Goal: Transaction & Acquisition: Download file/media

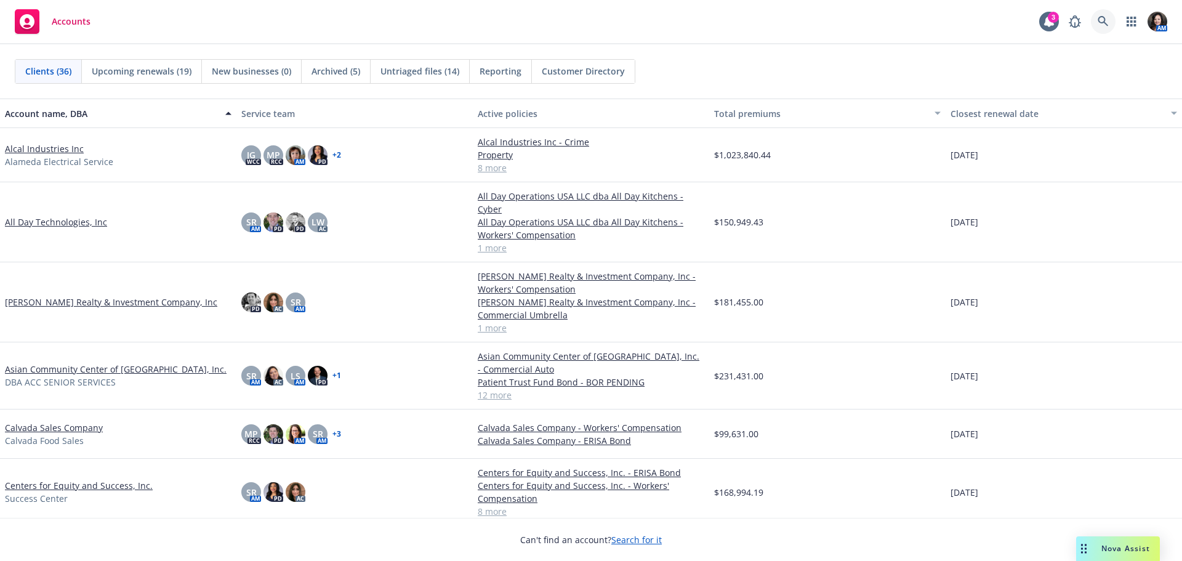
click at [1091, 21] on link at bounding box center [1103, 21] width 25 height 25
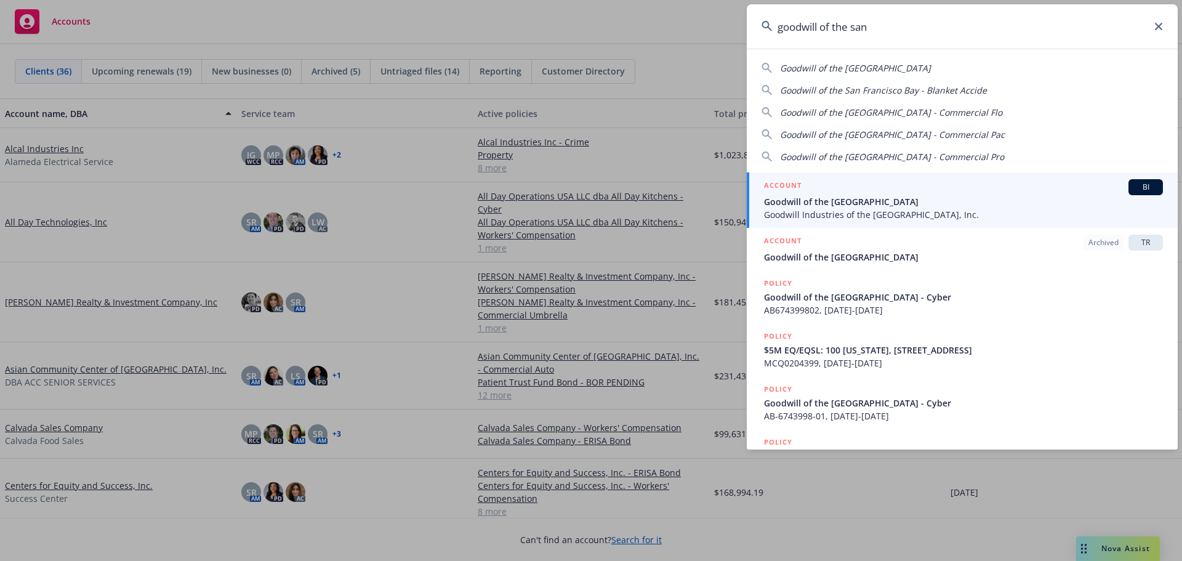
type input "goodwill of the san"
click at [1085, 198] on span "Goodwill of the [GEOGRAPHIC_DATA]" at bounding box center [963, 201] width 399 height 13
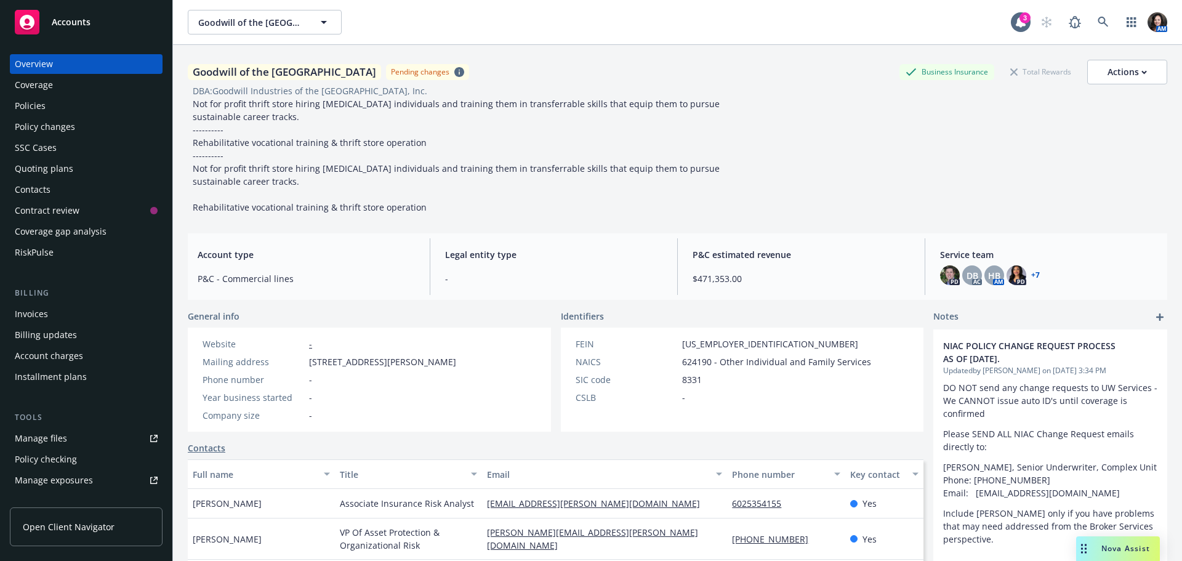
click at [64, 97] on div "Policies" at bounding box center [86, 106] width 143 height 20
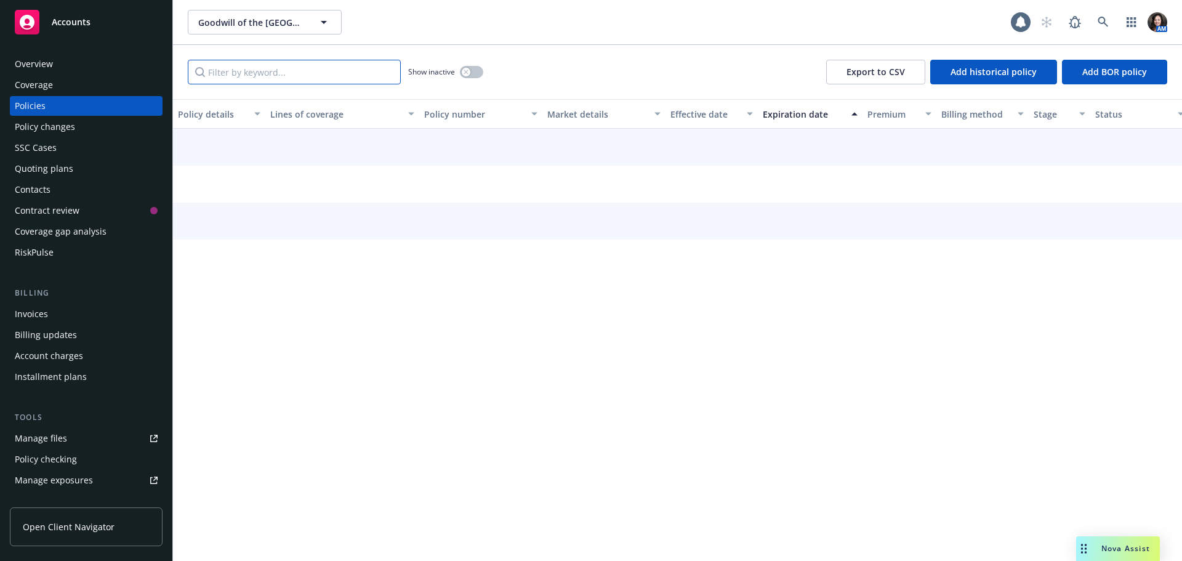
click at [276, 76] on input "Filter by keyword..." at bounding box center [294, 72] width 213 height 25
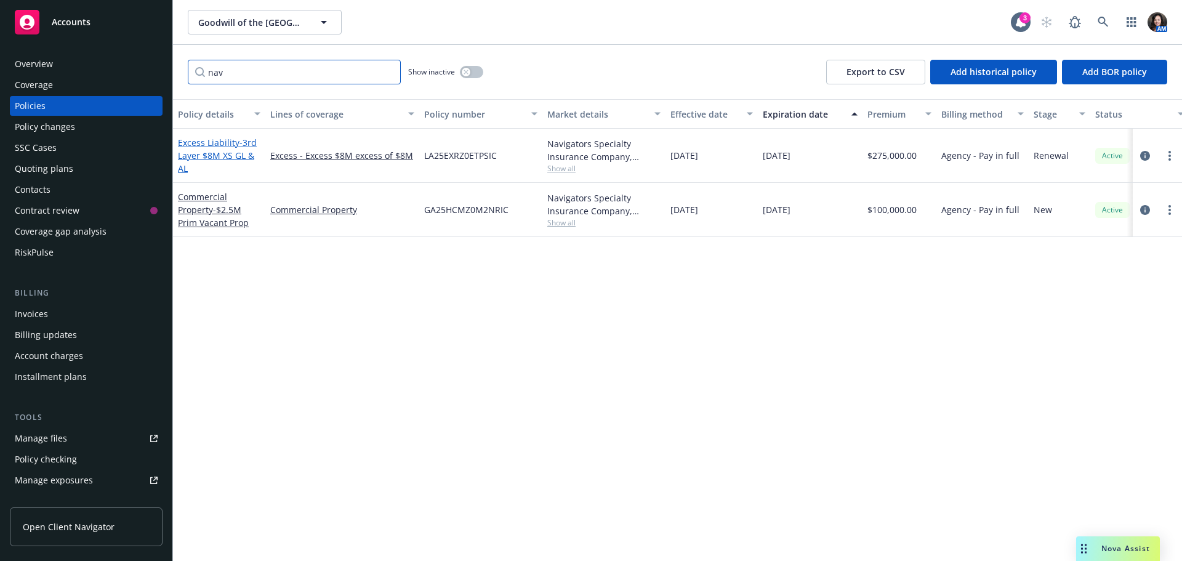
type input "nav"
click at [214, 151] on span "- 3rd Layer $8M XS GL & AL" at bounding box center [217, 156] width 79 height 38
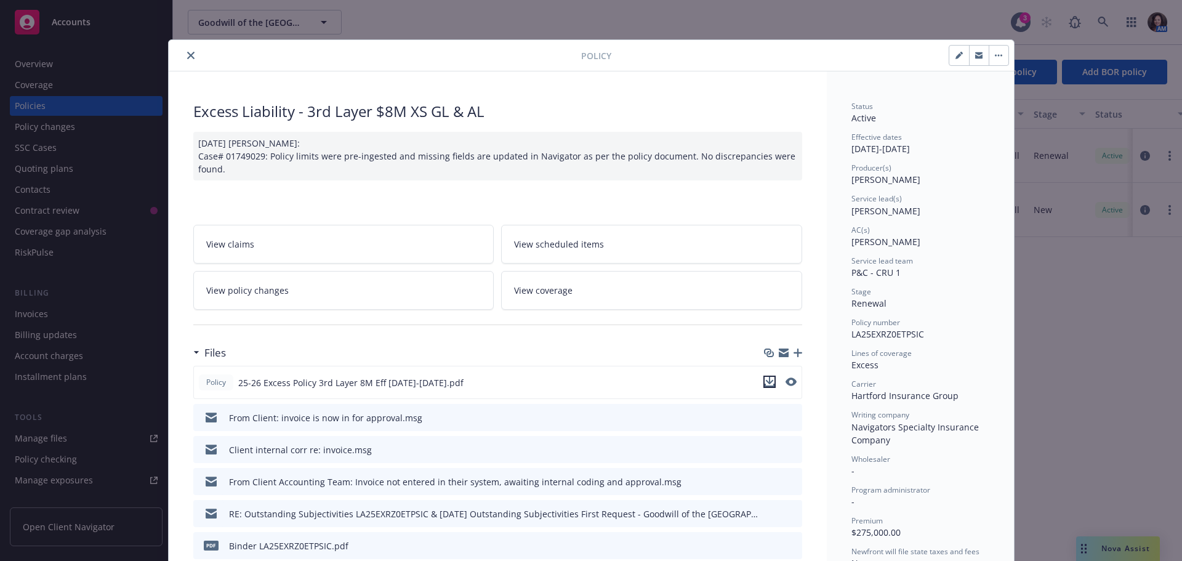
click at [765, 385] on icon "download file" at bounding box center [770, 382] width 10 height 10
click at [187, 53] on icon "close" at bounding box center [190, 55] width 7 height 7
